Goal: Task Accomplishment & Management: Complete application form

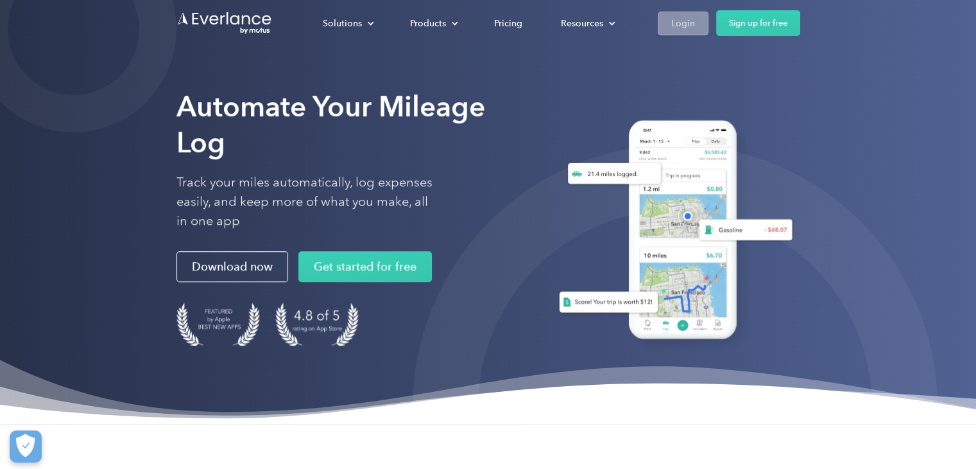
click at [688, 24] on div "Login" at bounding box center [683, 23] width 24 height 16
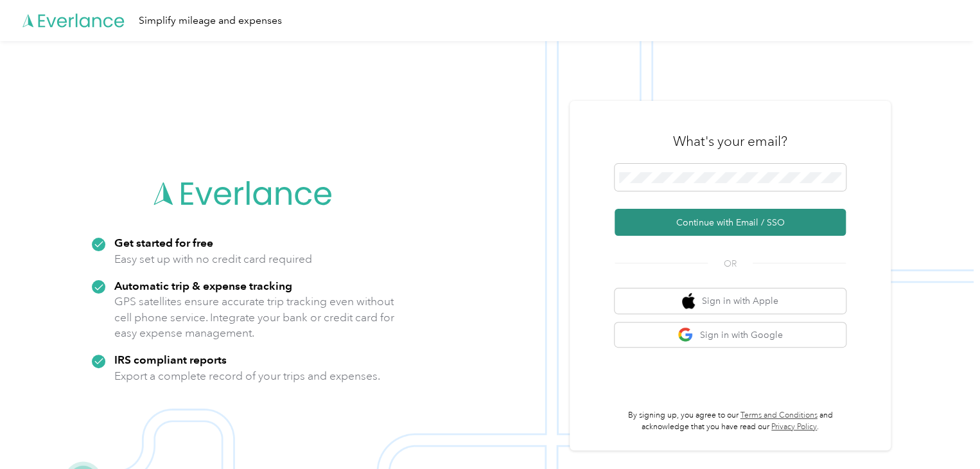
click at [701, 219] on button "Continue with Email / SSO" at bounding box center [729, 222] width 231 height 27
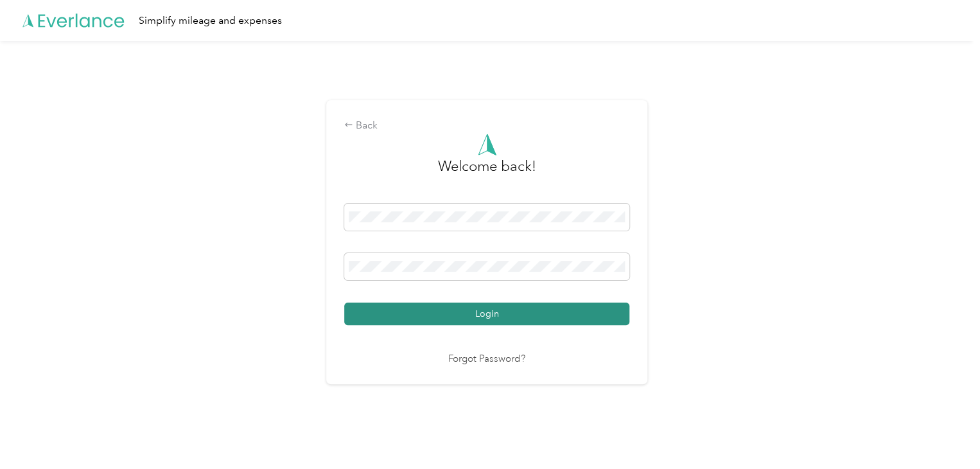
click at [482, 312] on button "Login" at bounding box center [486, 313] width 285 height 22
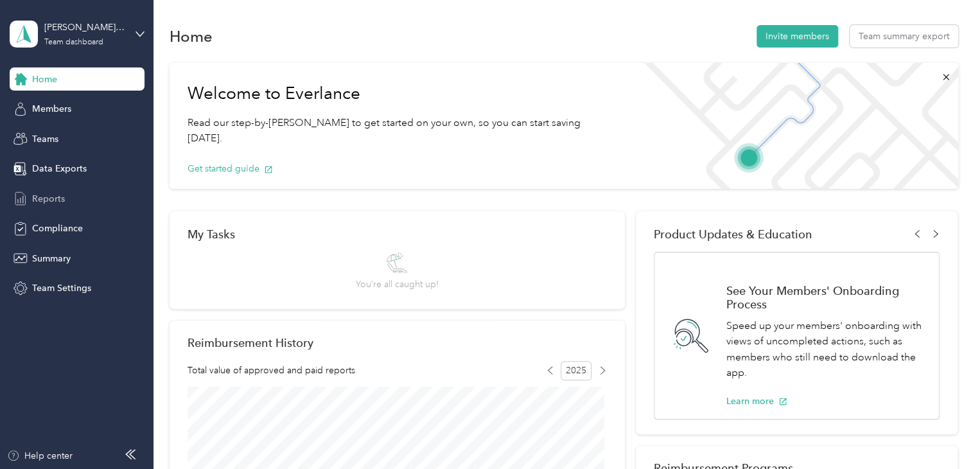
click at [51, 201] on span "Reports" at bounding box center [48, 198] width 33 height 13
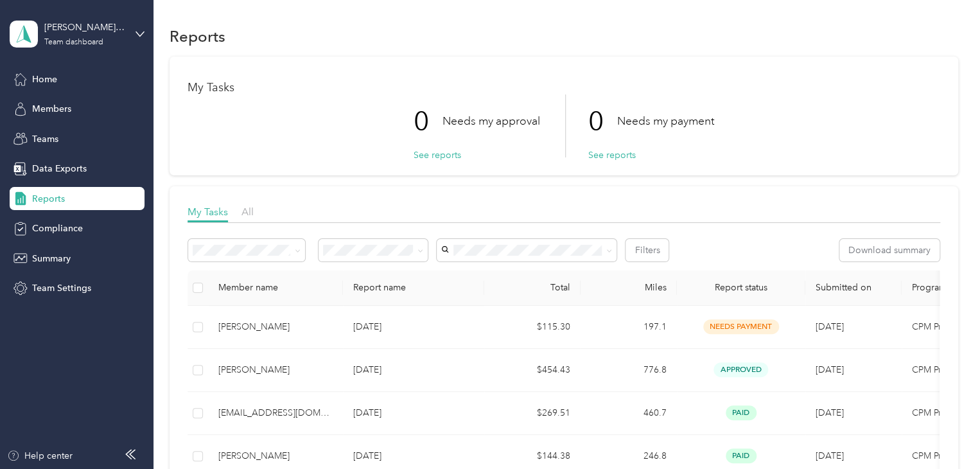
click at [57, 47] on div "Lars's Team Team dashboard" at bounding box center [77, 34] width 135 height 45
click at [61, 139] on div "Personal dashboard" at bounding box center [145, 134] width 252 height 22
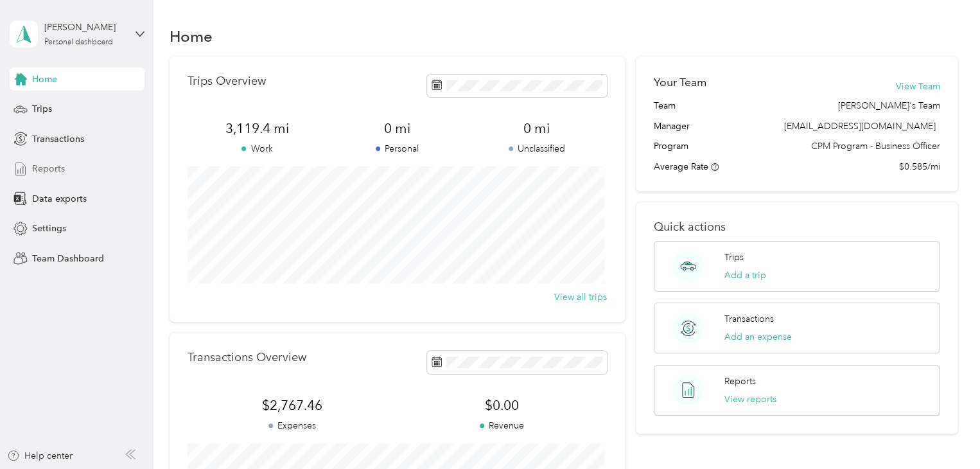
click at [33, 167] on span "Reports" at bounding box center [48, 168] width 33 height 13
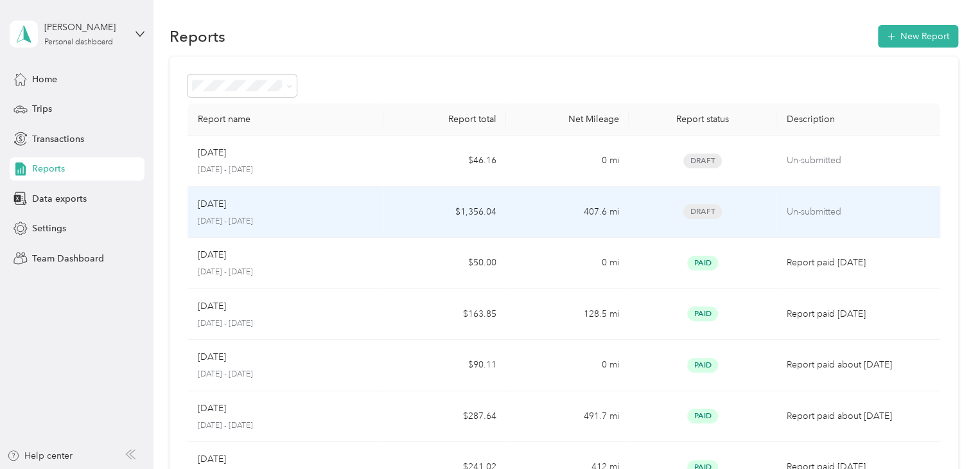
click at [377, 214] on td "Aug 2025 August 1 - 31, 2025" at bounding box center [285, 212] width 196 height 51
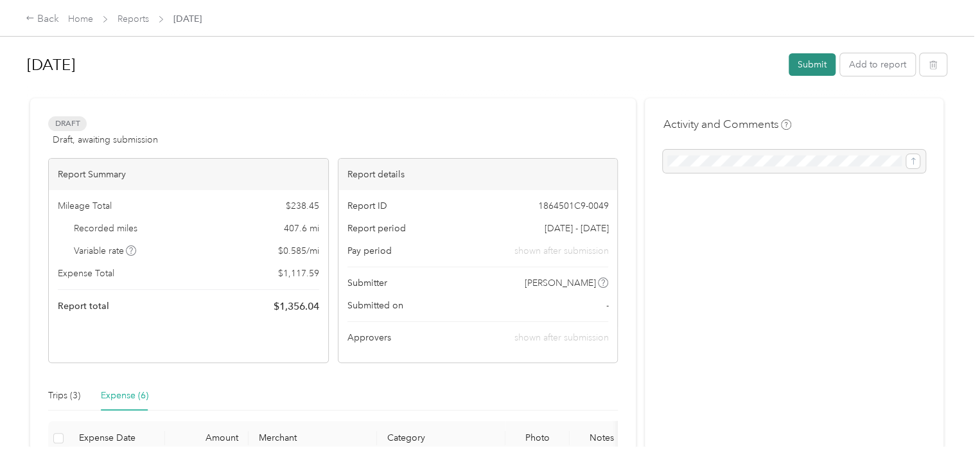
click at [808, 63] on button "Submit" at bounding box center [811, 64] width 47 height 22
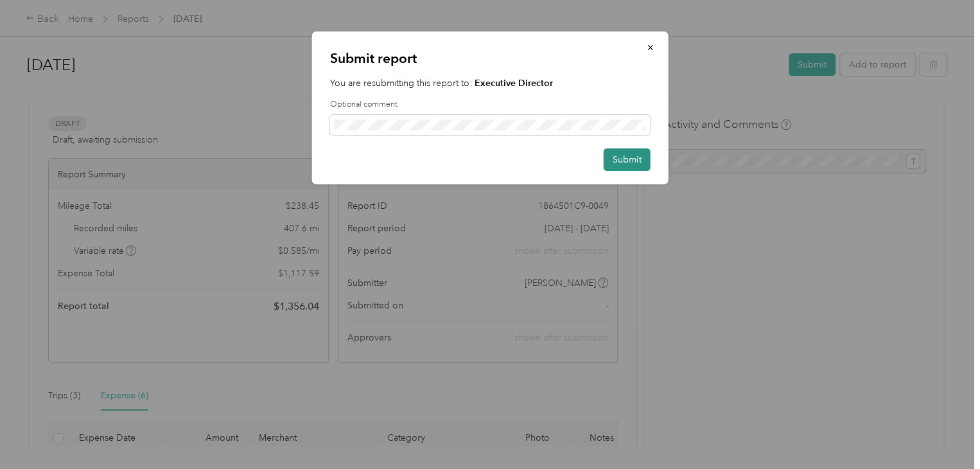
click at [619, 159] on button "Submit" at bounding box center [626, 159] width 47 height 22
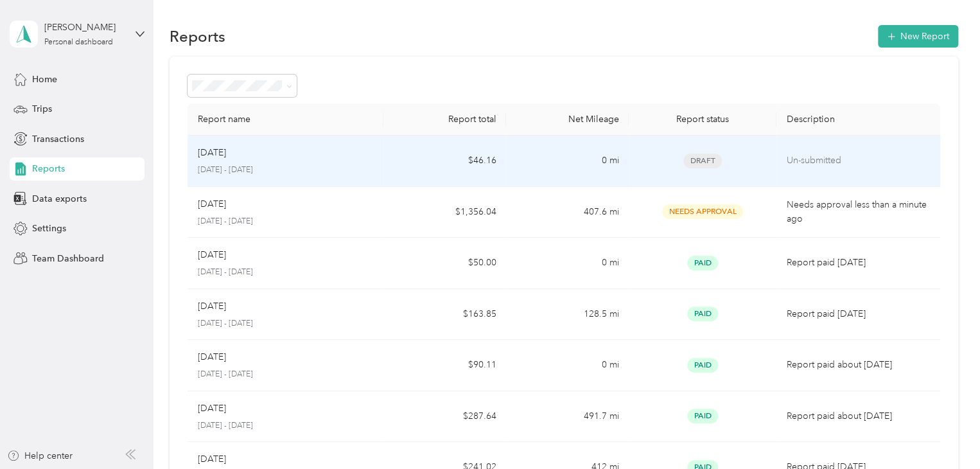
click at [572, 163] on td "0 mi" at bounding box center [567, 160] width 123 height 51
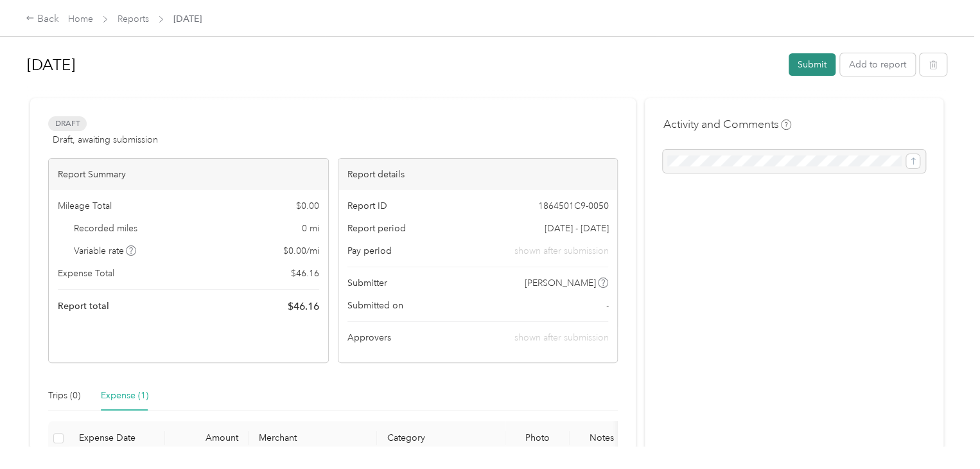
click at [808, 67] on button "Submit" at bounding box center [811, 64] width 47 height 22
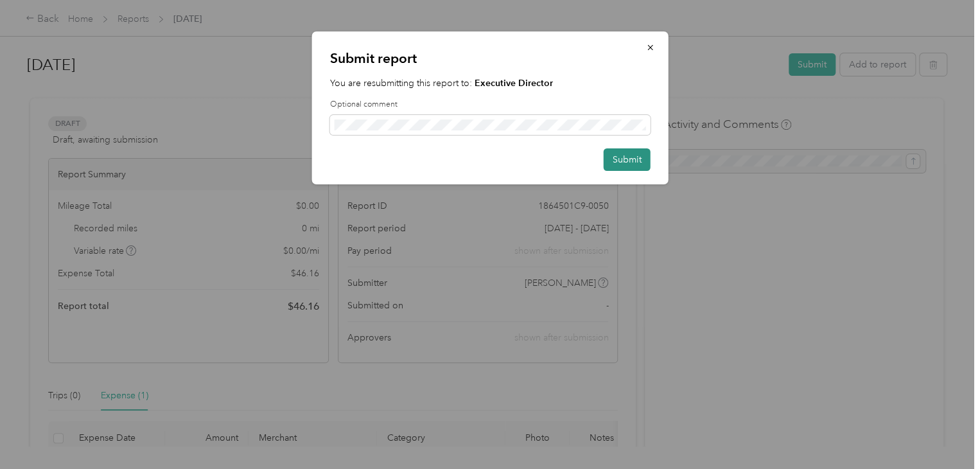
click at [617, 162] on button "Submit" at bounding box center [626, 159] width 47 height 22
